Goal: Information Seeking & Learning: Find specific fact

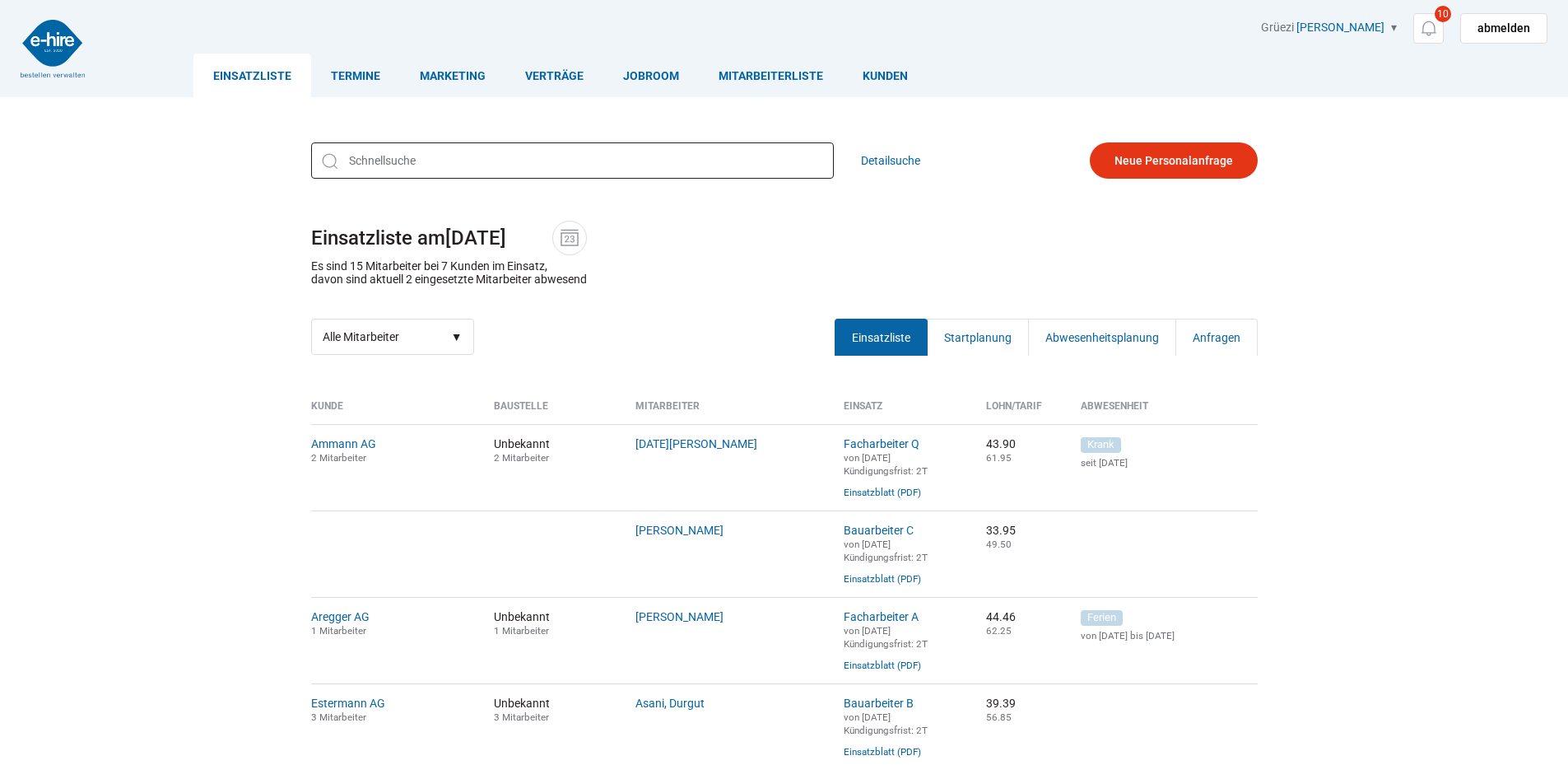
click at [469, 163] on input "text" at bounding box center [572, 160] width 523 height 36
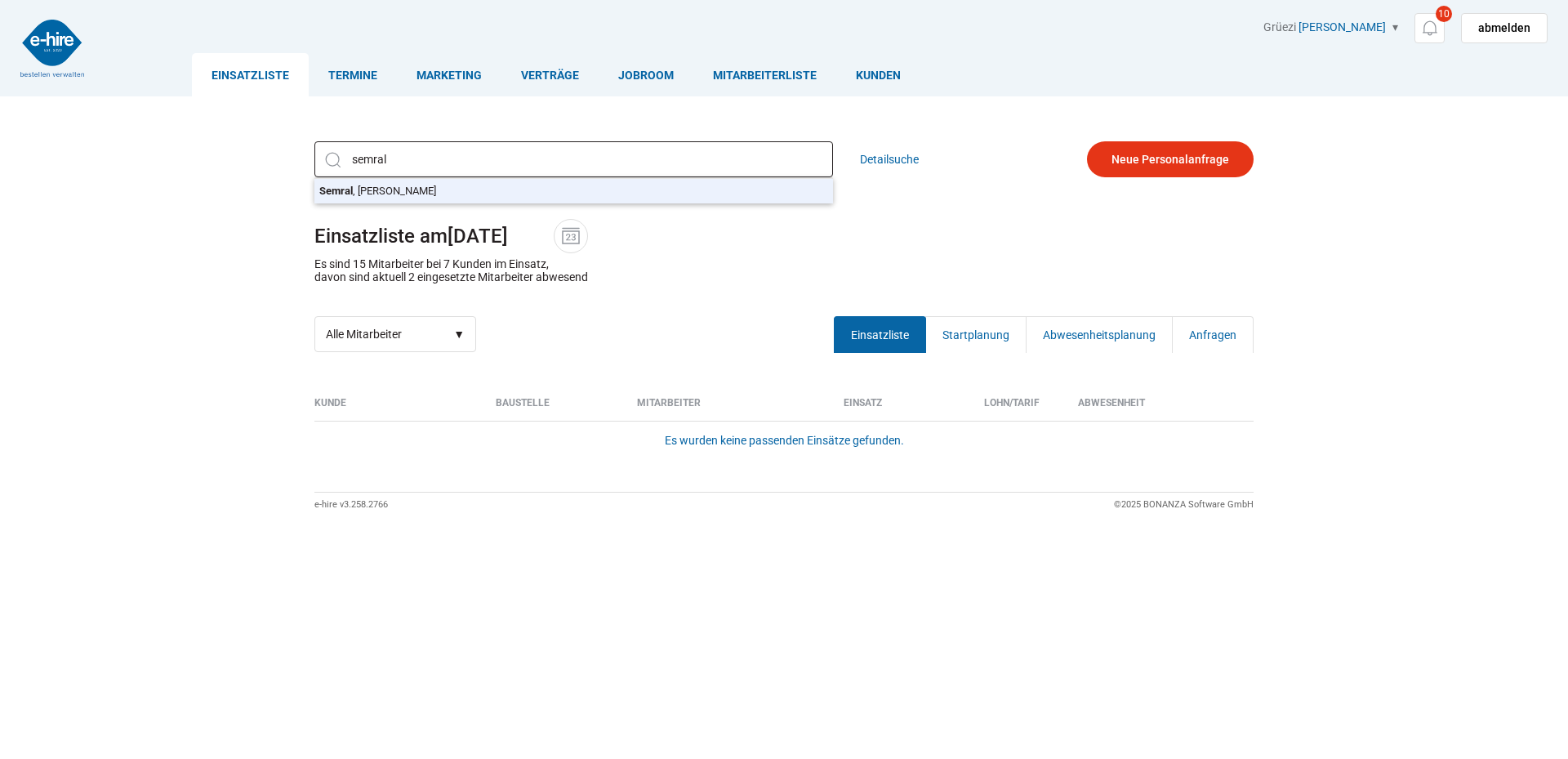
type input "Semral, Jerzy Robert"
click at [461, 190] on div "Semral, Jerzy Robert Semral , Jerzy Robert Detailsuche Einsatzliste am 24.09.20…" at bounding box center [784, 246] width 981 height 236
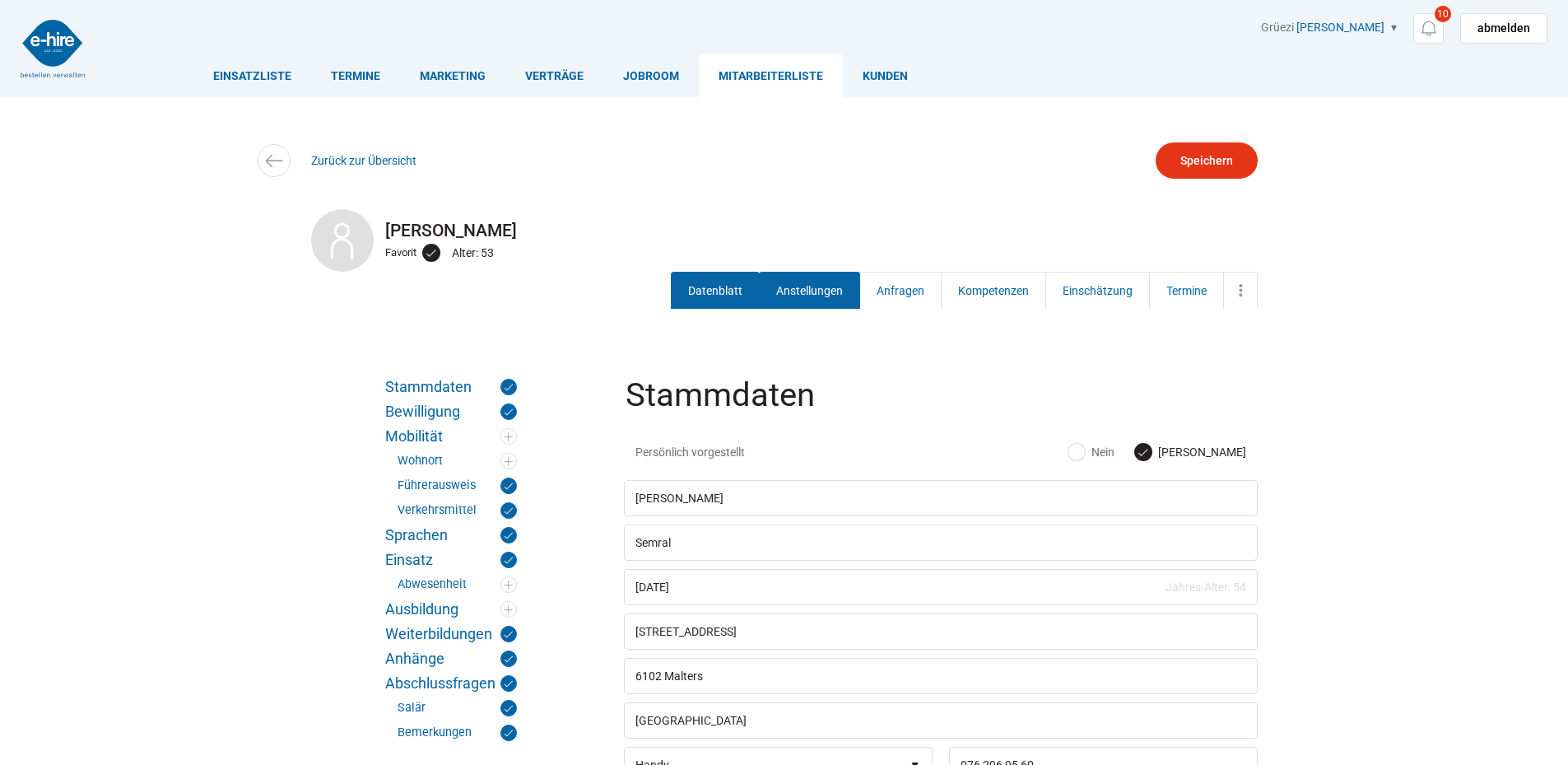
click at [789, 280] on link "Anstellungen" at bounding box center [809, 290] width 102 height 37
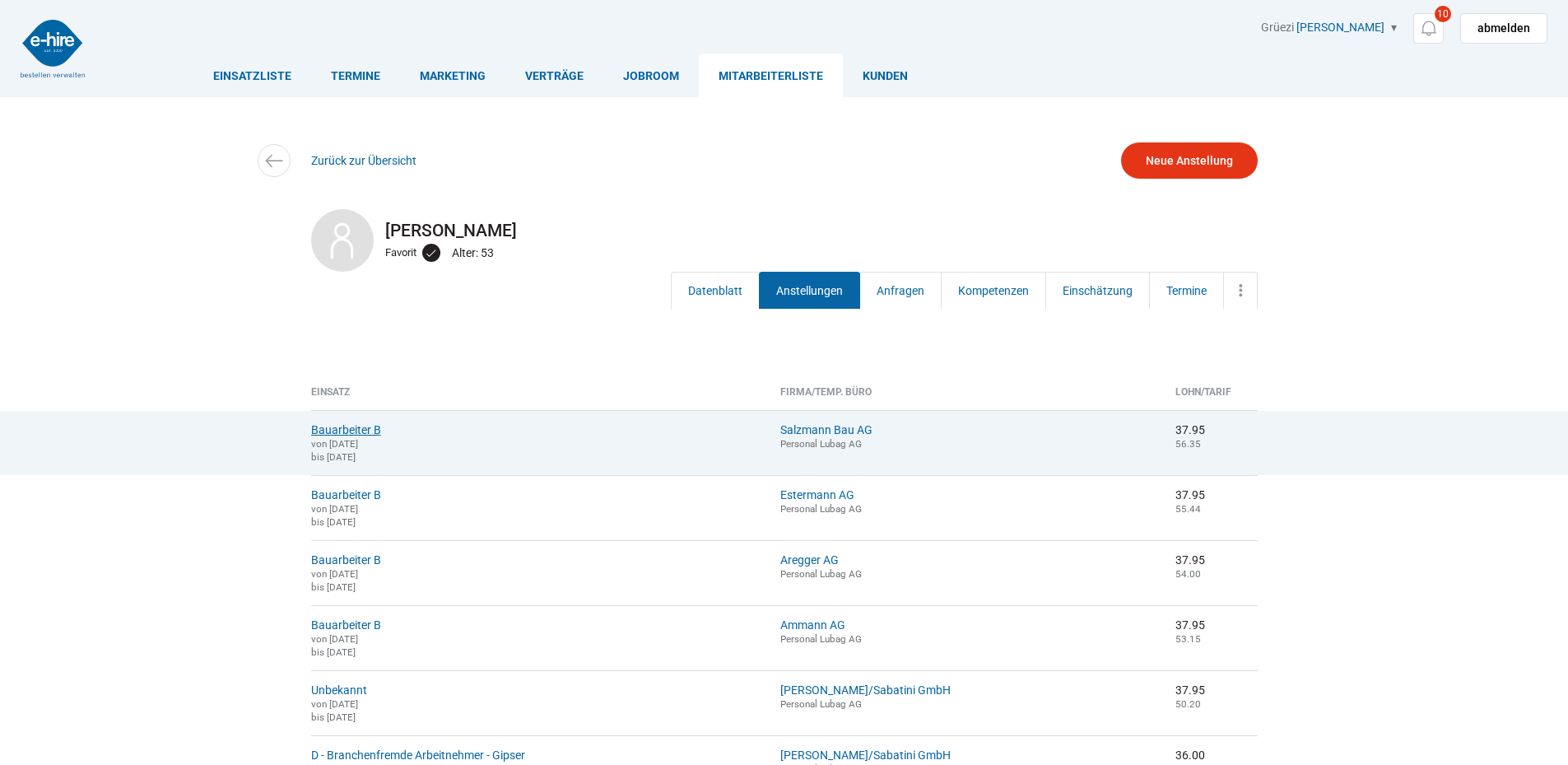
click at [344, 426] on link "Bauarbeiter B" at bounding box center [345, 430] width 70 height 14
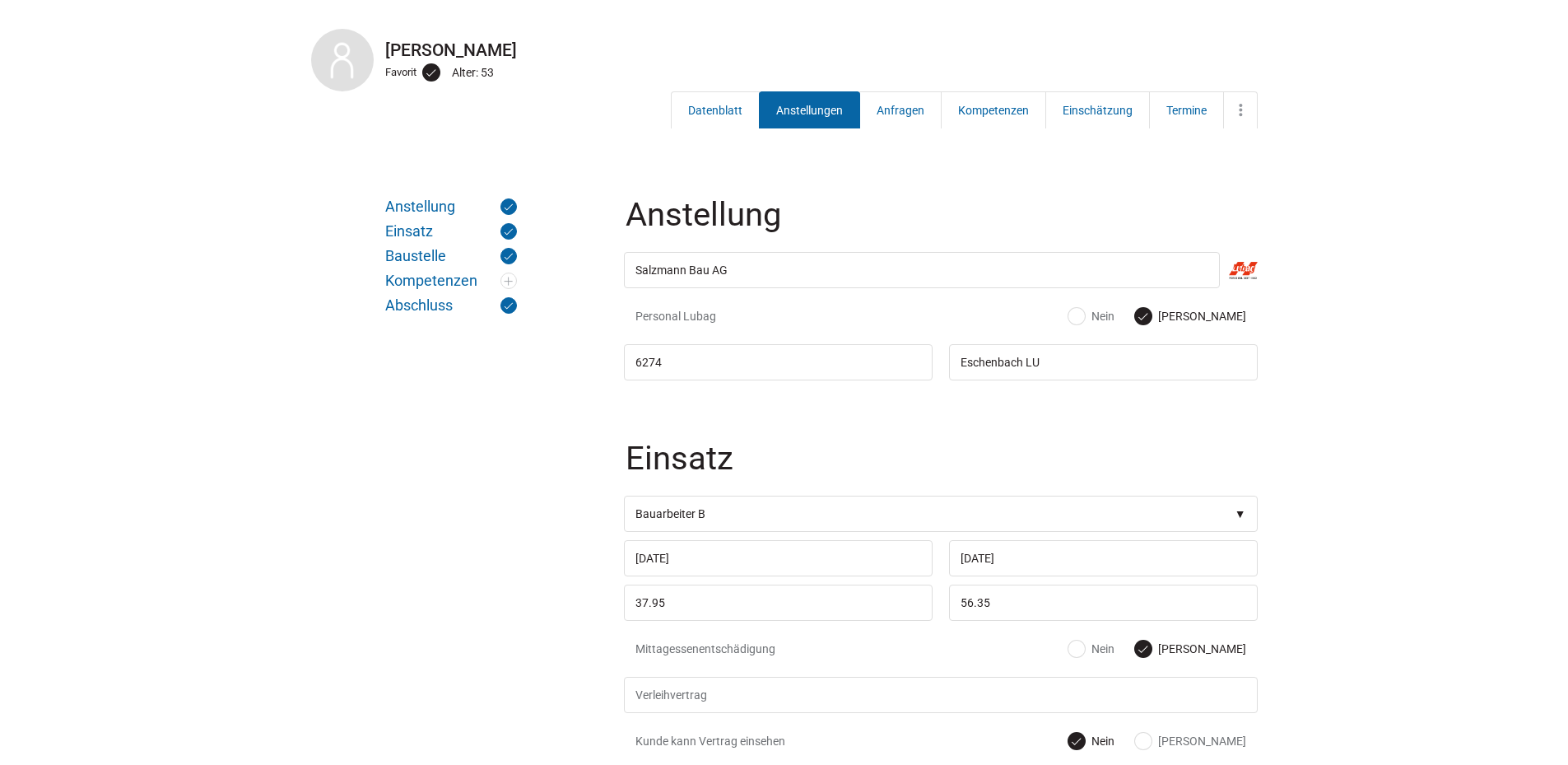
scroll to position [166, 0]
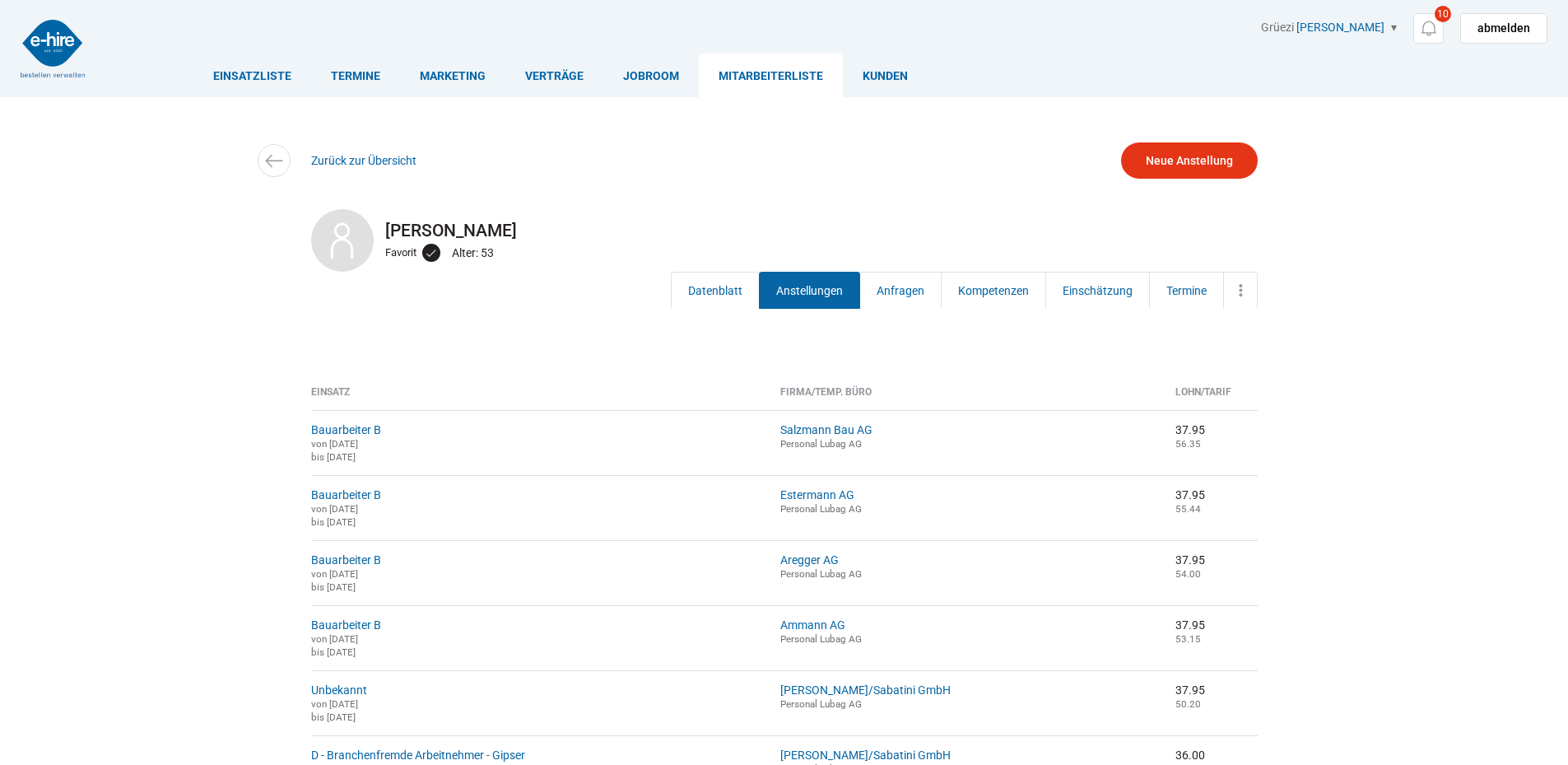
click at [53, 36] on img at bounding box center [53, 49] width 64 height 58
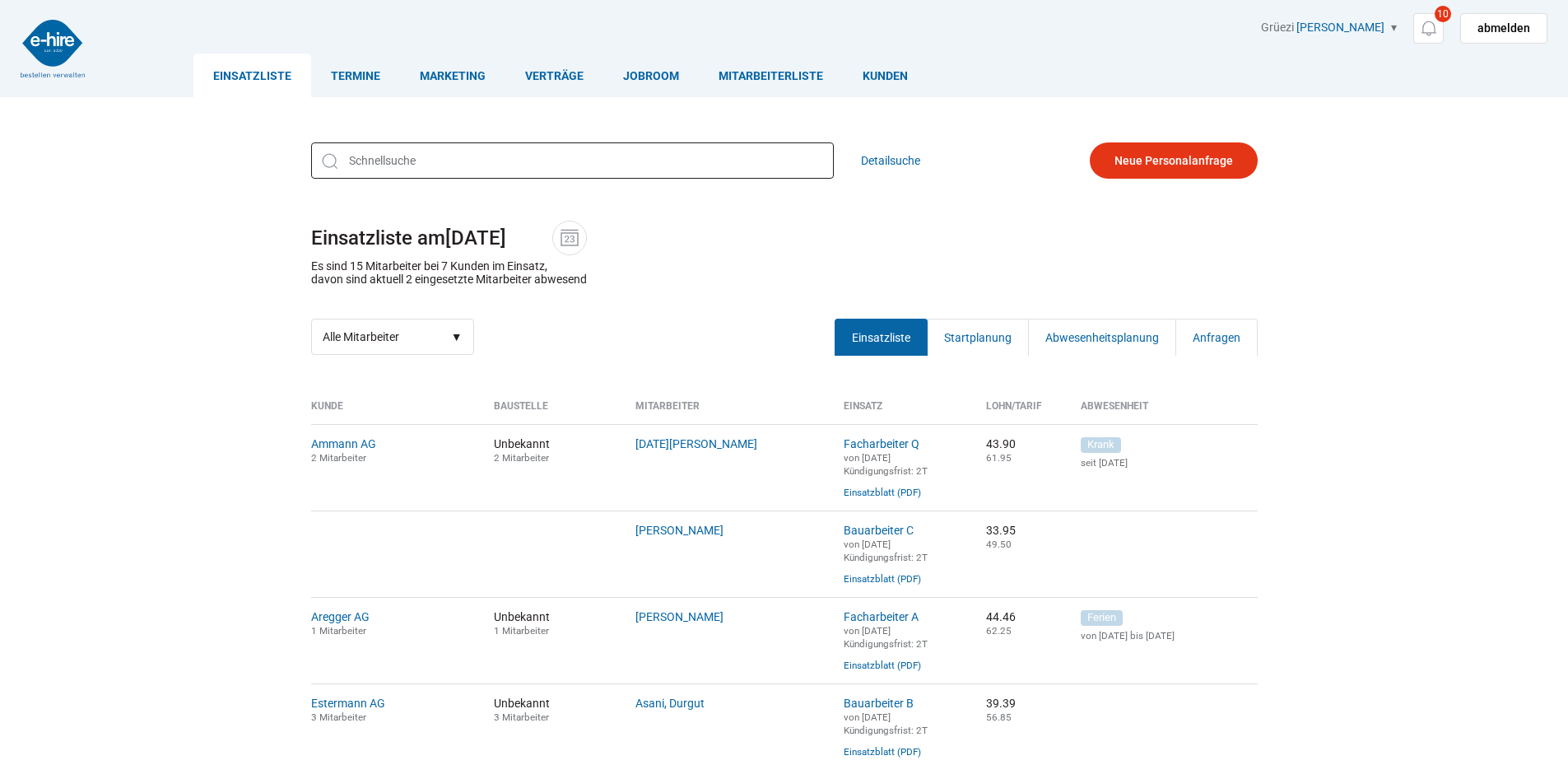
click at [400, 153] on input "text" at bounding box center [572, 160] width 523 height 36
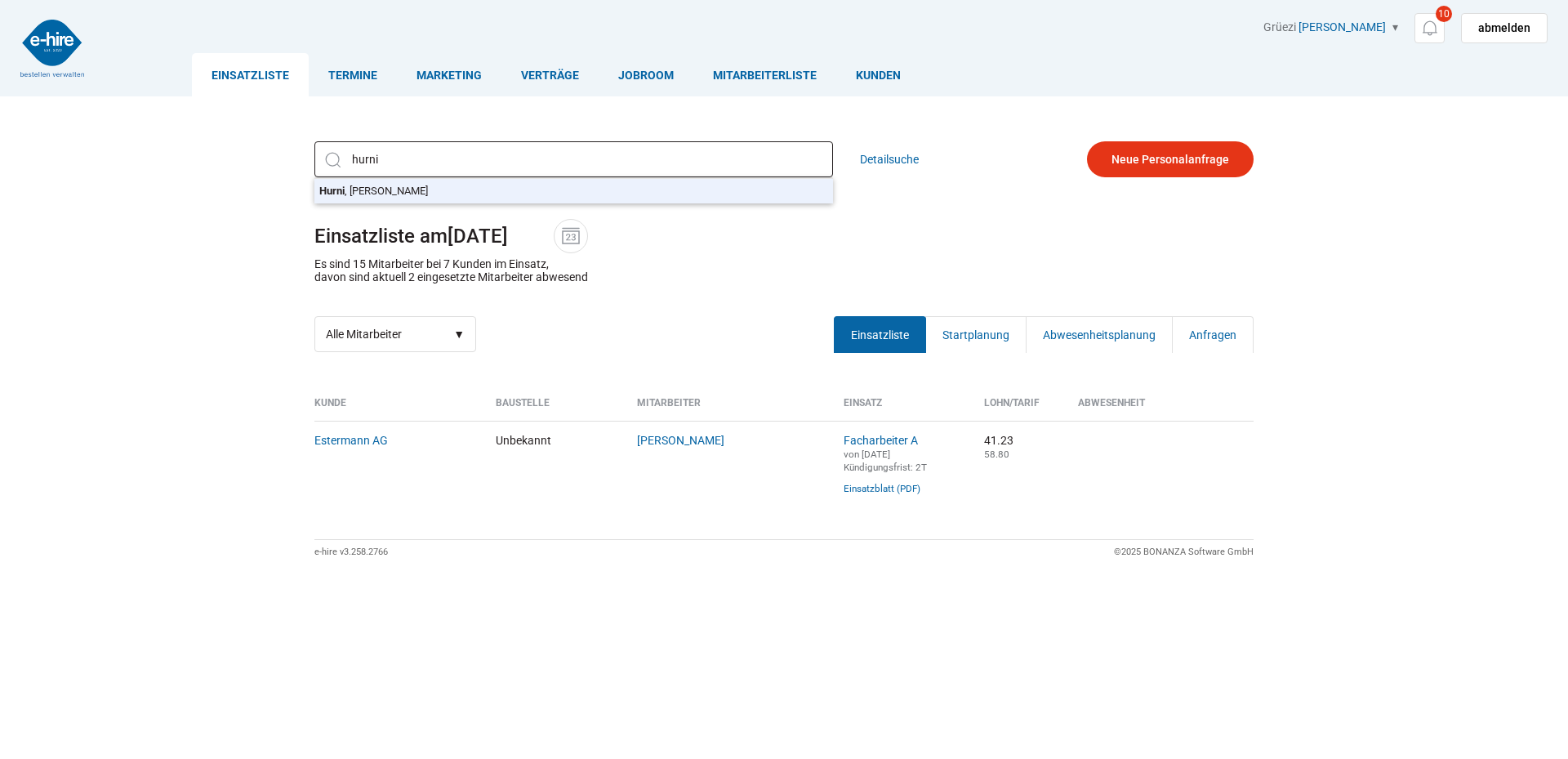
type input "[PERSON_NAME]"
click at [377, 192] on div "Hurni, Andreas Hurni , Andreas Detailsuche Einsatzliste am 24.09.2025 Es sind 1…" at bounding box center [784, 246] width 981 height 236
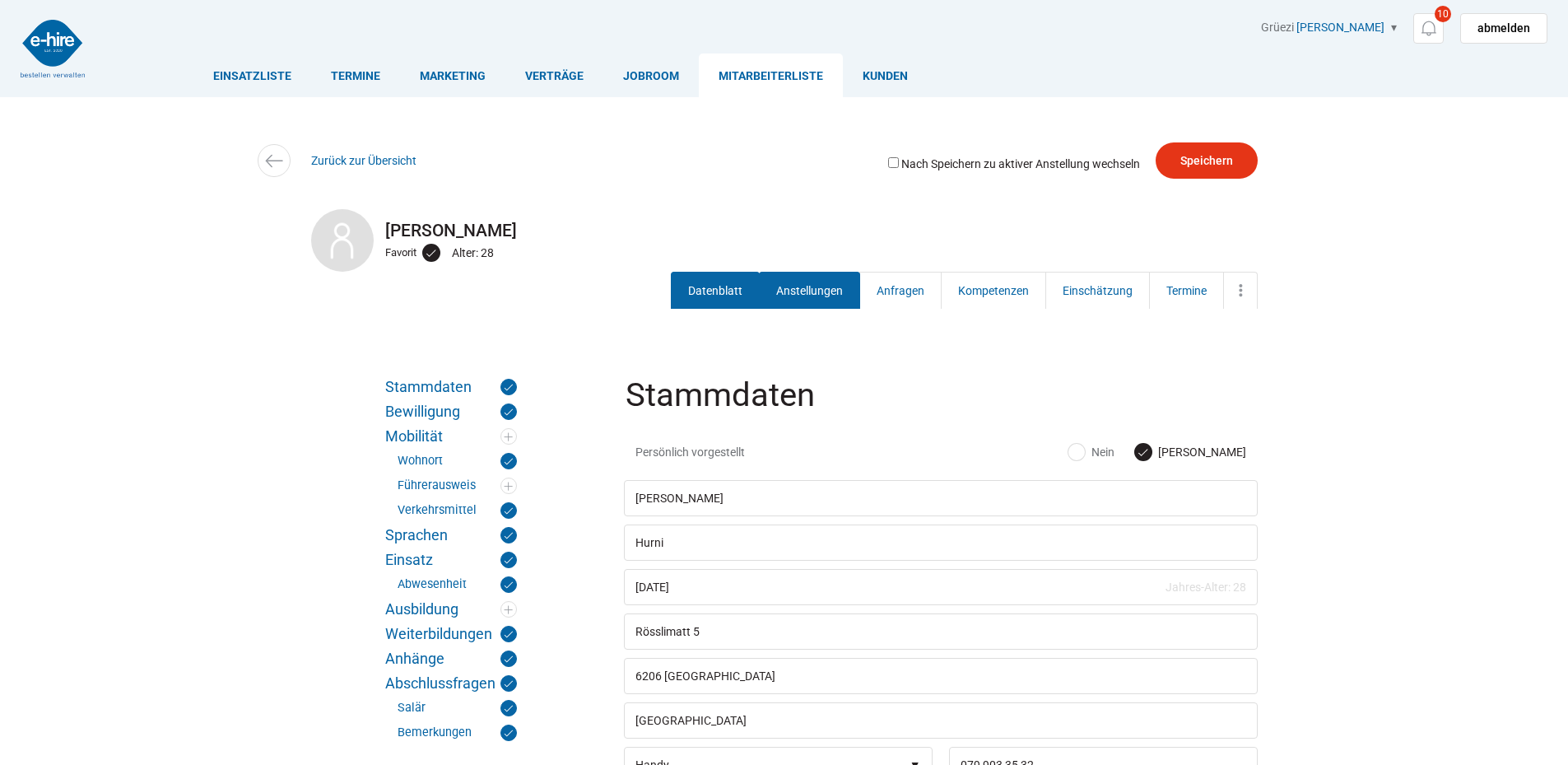
click at [791, 282] on link "Anstellungen" at bounding box center [809, 290] width 102 height 37
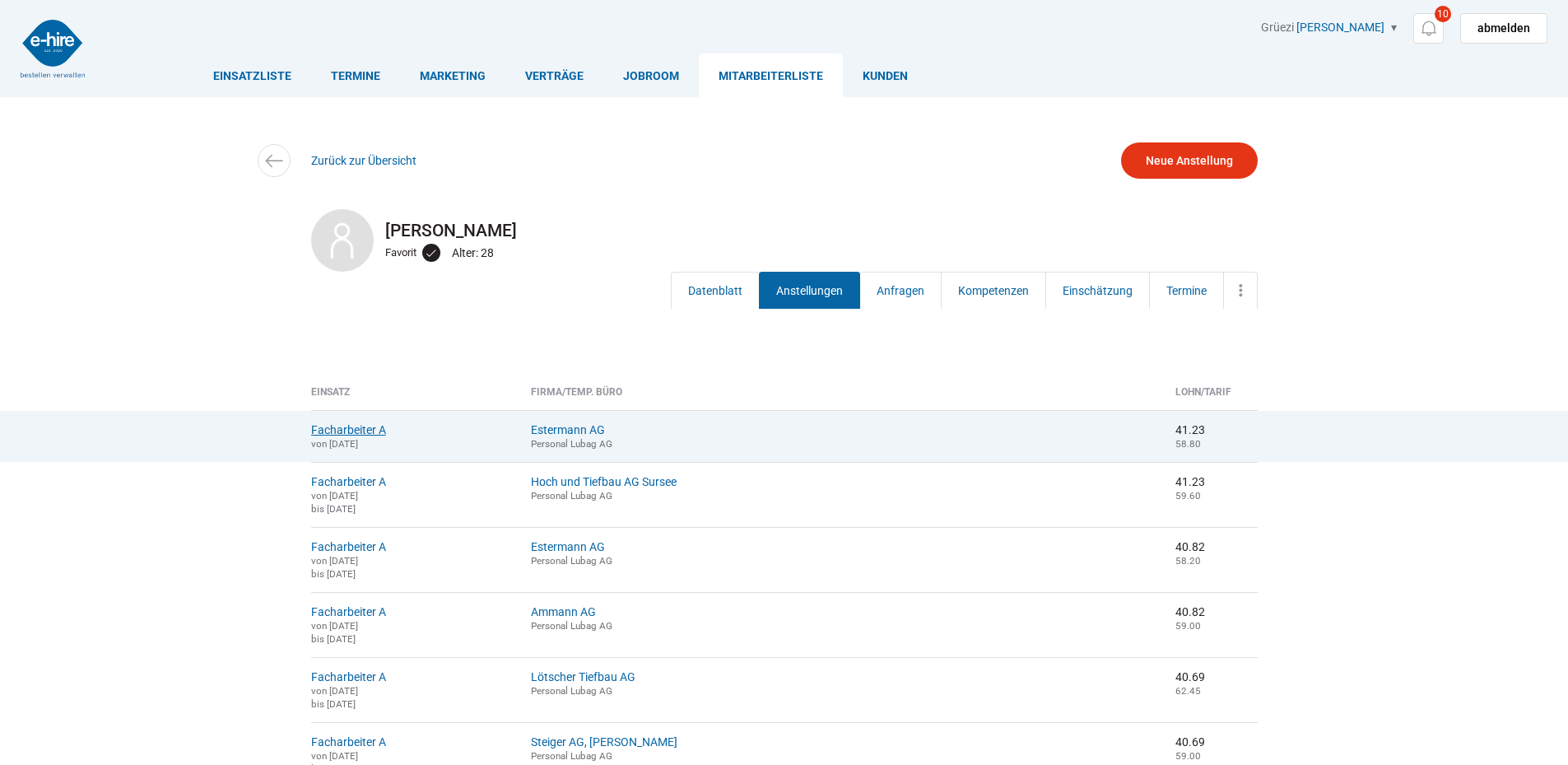
click at [345, 430] on link "Facharbeiter A" at bounding box center [348, 430] width 75 height 14
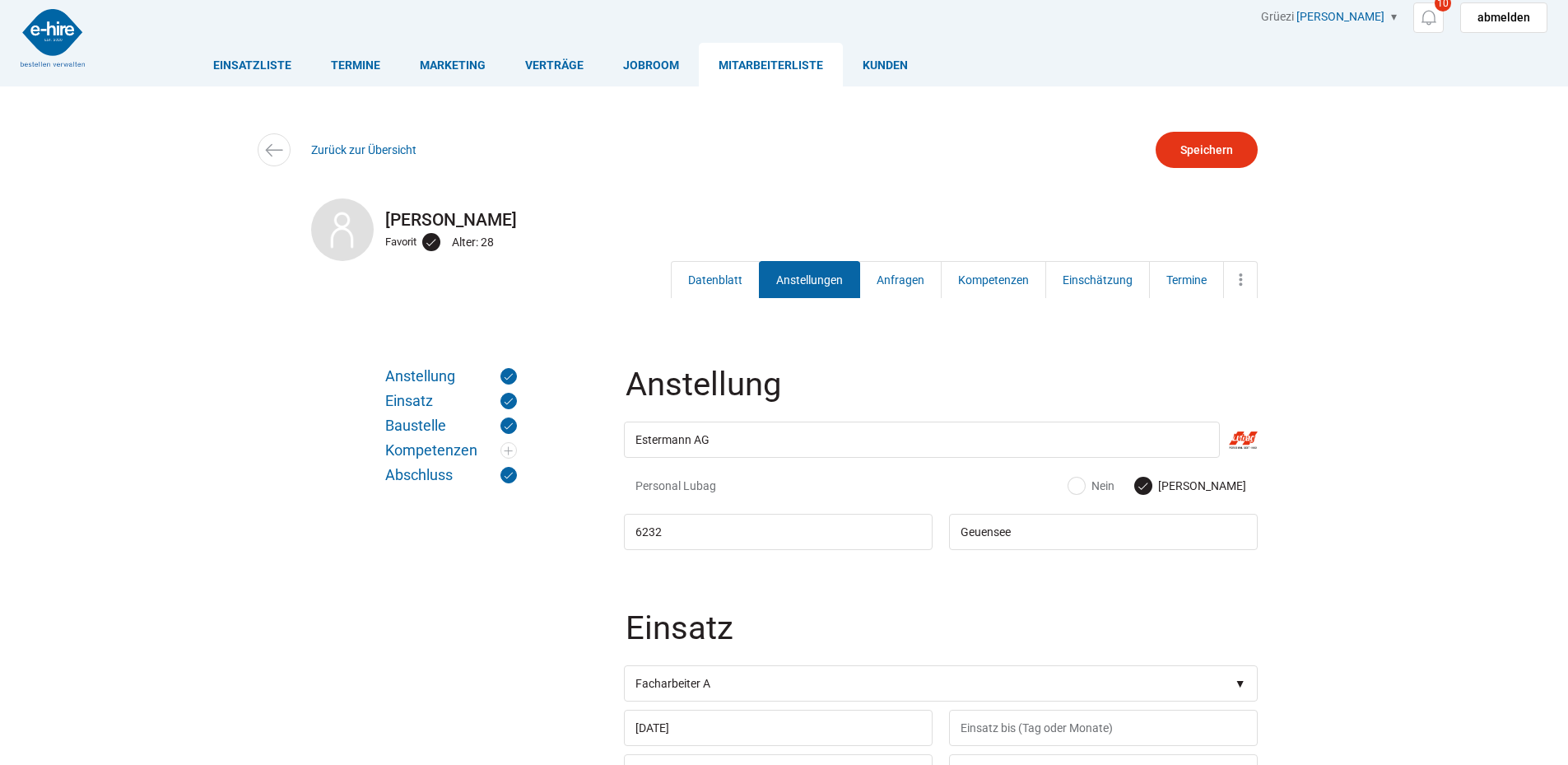
scroll to position [8, 0]
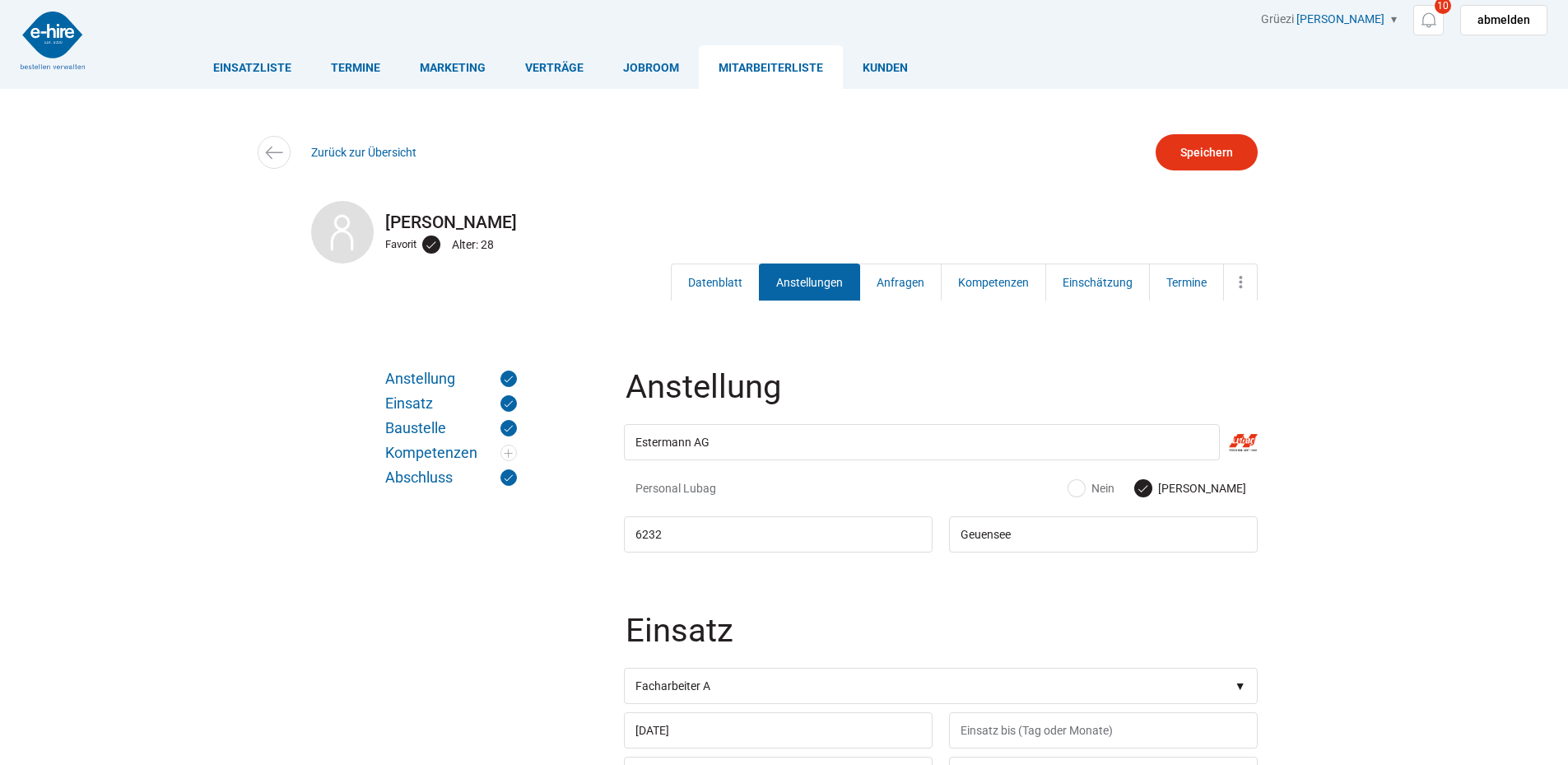
click at [53, 44] on img at bounding box center [53, 41] width 64 height 58
